Goal: Browse casually

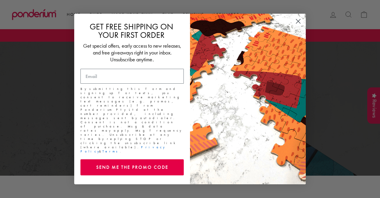
click at [299, 23] on icon "Close dialog" at bounding box center [299, 21] width 4 height 4
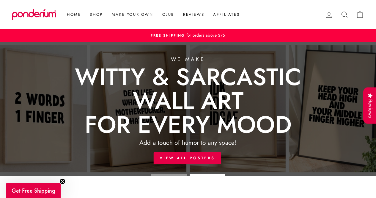
click at [62, 180] on icon "Close teaser" at bounding box center [62, 181] width 2 height 2
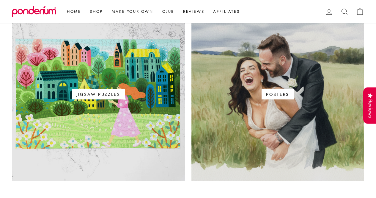
scroll to position [374, 0]
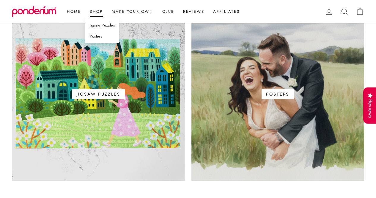
click at [98, 25] on link "Jigsaw Puzzles" at bounding box center [102, 25] width 34 height 11
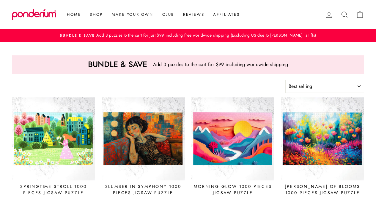
select select "best-selling"
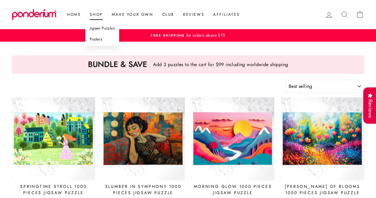
click at [99, 40] on link "Posters" at bounding box center [102, 39] width 34 height 11
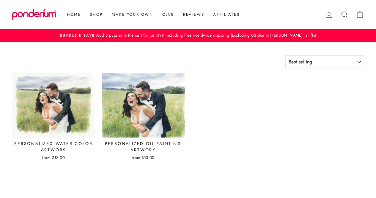
select select "best-selling"
click at [124, 16] on link "Make Your Own" at bounding box center [132, 14] width 51 height 11
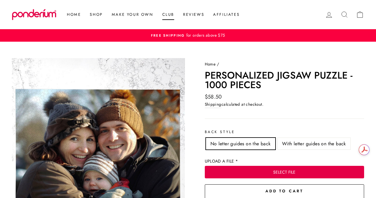
click at [173, 15] on link "Club" at bounding box center [168, 14] width 21 height 11
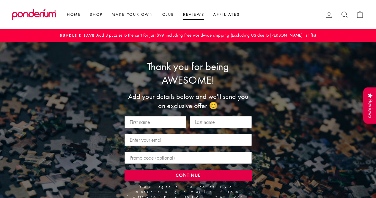
click at [196, 15] on link "Reviews" at bounding box center [194, 14] width 30 height 11
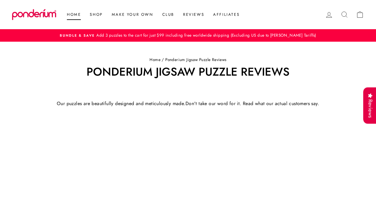
click at [75, 14] on link "Home" at bounding box center [73, 14] width 23 height 11
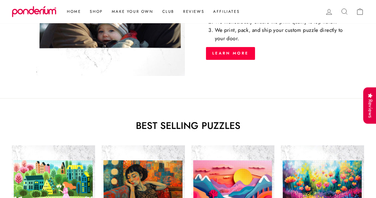
scroll to position [655, 0]
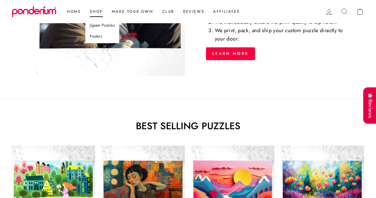
click at [98, 24] on link "Jigsaw Puzzles" at bounding box center [102, 25] width 34 height 11
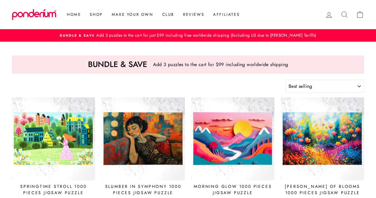
select select "best-selling"
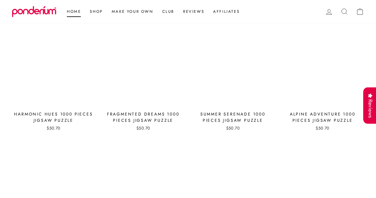
scroll to position [2072, 0]
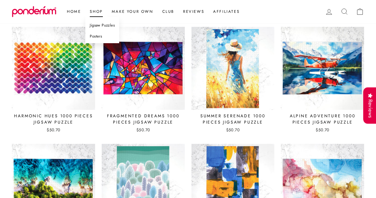
click at [98, 26] on link "Jigsaw Puzzles" at bounding box center [102, 25] width 34 height 11
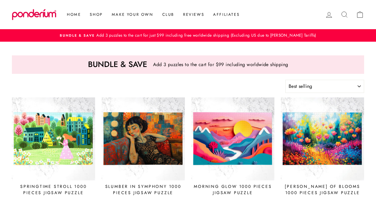
select select "best-selling"
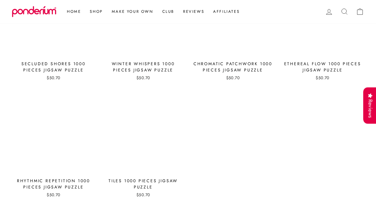
scroll to position [2237, 0]
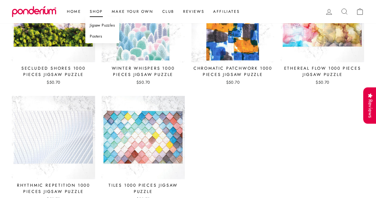
click at [98, 37] on link "Posters" at bounding box center [102, 36] width 34 height 11
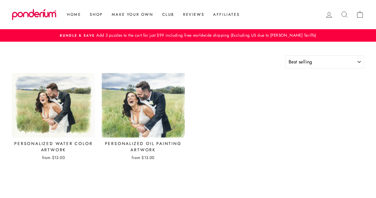
select select "best-selling"
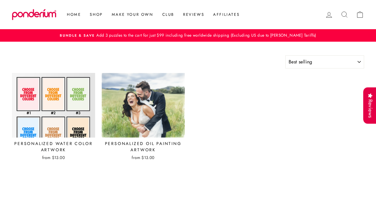
click at [40, 111] on img at bounding box center [54, 105] width 84 height 65
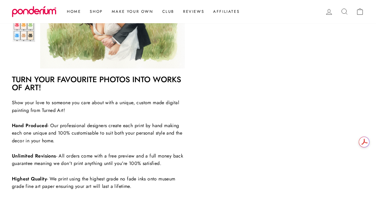
scroll to position [225, 0]
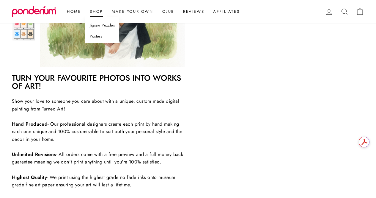
click at [97, 24] on link "Jigsaw Puzzles" at bounding box center [102, 25] width 34 height 11
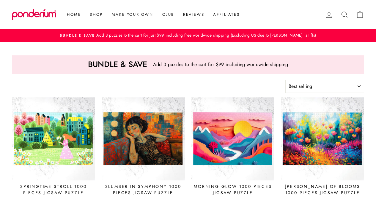
select select "best-selling"
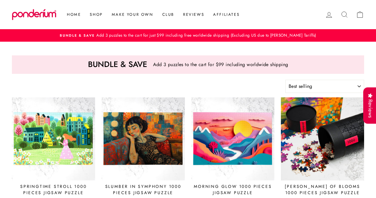
click at [303, 139] on img at bounding box center [323, 139] width 84 height 84
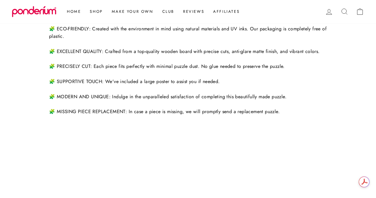
scroll to position [370, 0]
click at [72, 11] on link "Home" at bounding box center [73, 11] width 23 height 11
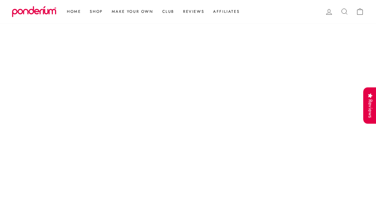
scroll to position [1248, 0]
click at [30, 11] on img at bounding box center [34, 11] width 45 height 11
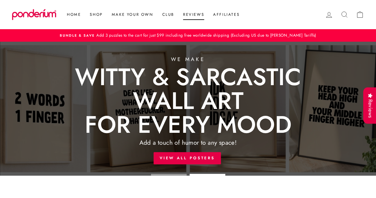
click at [198, 14] on link "Reviews" at bounding box center [194, 14] width 30 height 11
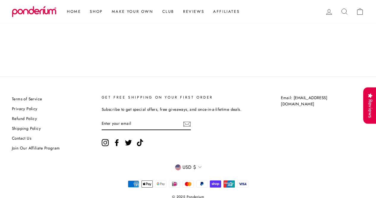
scroll to position [919, 0]
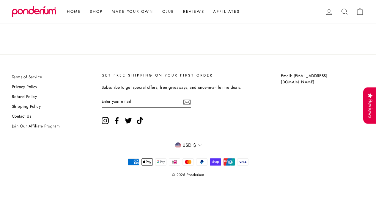
click at [15, 116] on link "Contact Us" at bounding box center [21, 116] width 19 height 9
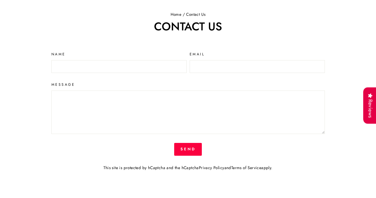
scroll to position [195, 0]
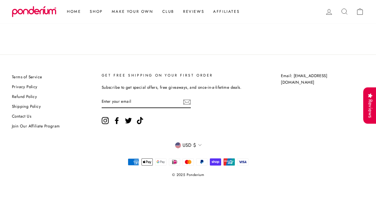
click at [42, 10] on img at bounding box center [34, 11] width 45 height 11
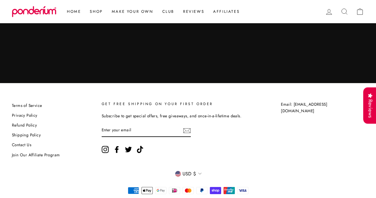
scroll to position [1641, 0]
